Goal: Find specific page/section: Find specific page/section

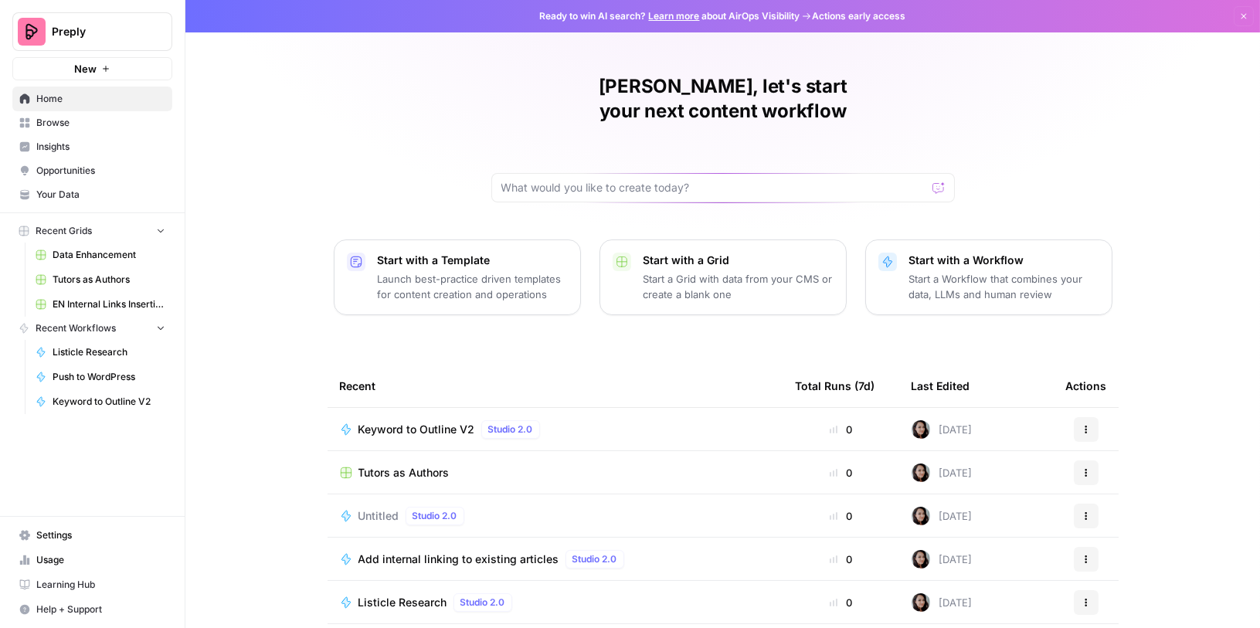
click at [43, 131] on link "Browse" at bounding box center [92, 122] width 160 height 25
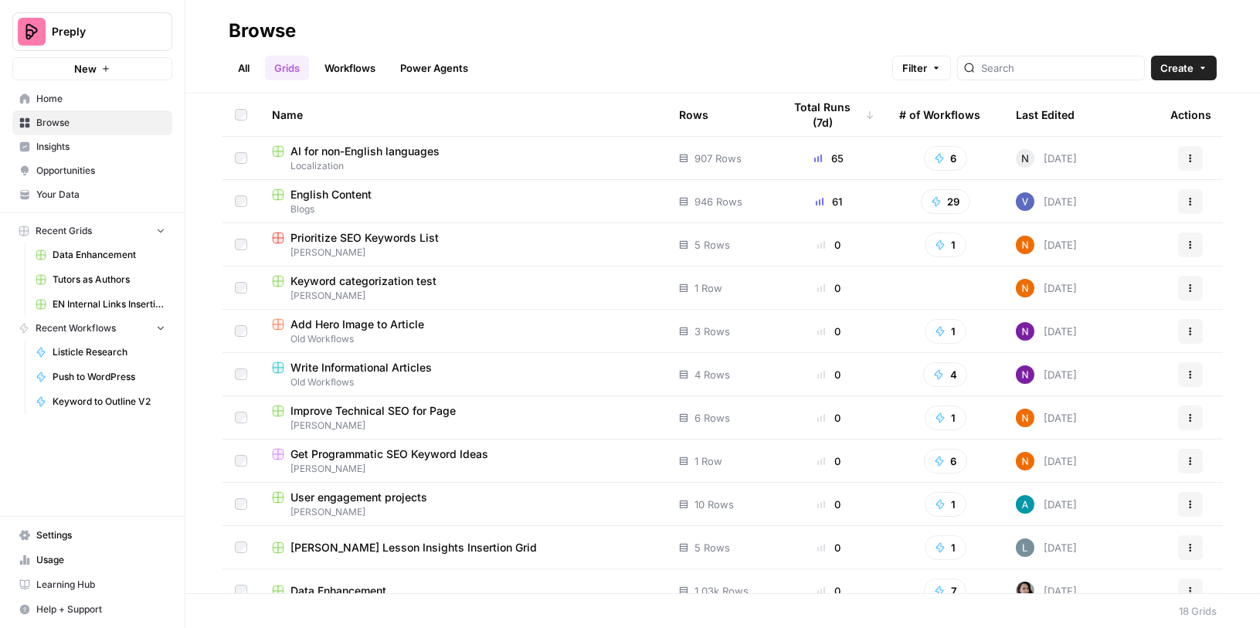
click at [328, 188] on span "English Content" at bounding box center [330, 194] width 81 height 15
